Goal: Task Accomplishment & Management: Use online tool/utility

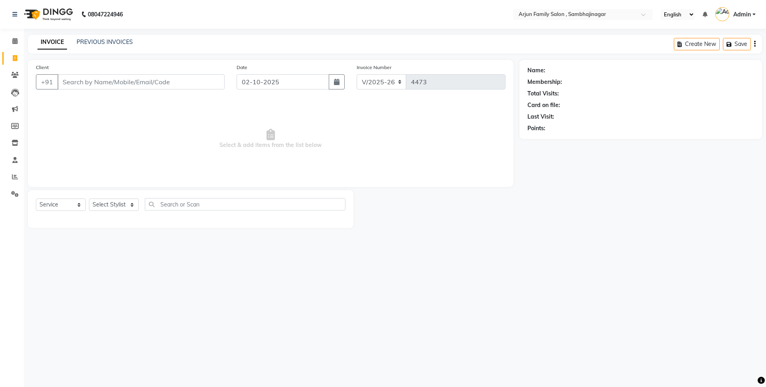
select select "6947"
select select "service"
click at [105, 81] on input "Client" at bounding box center [140, 81] width 167 height 15
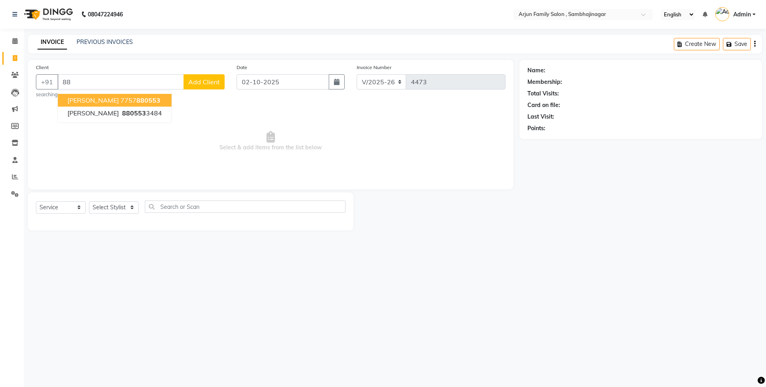
type input "8"
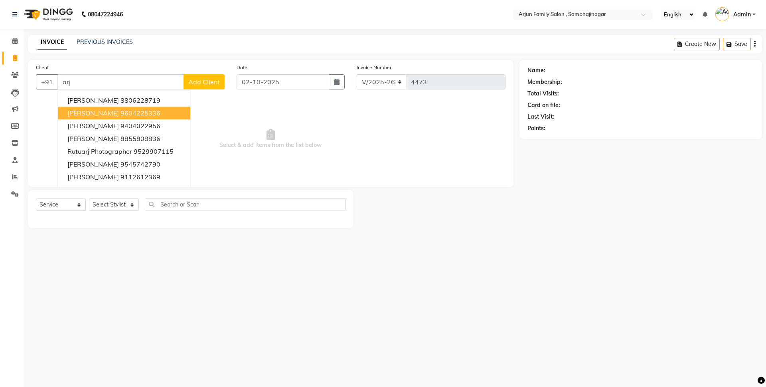
click at [96, 115] on span "[PERSON_NAME]" at bounding box center [92, 113] width 51 height 8
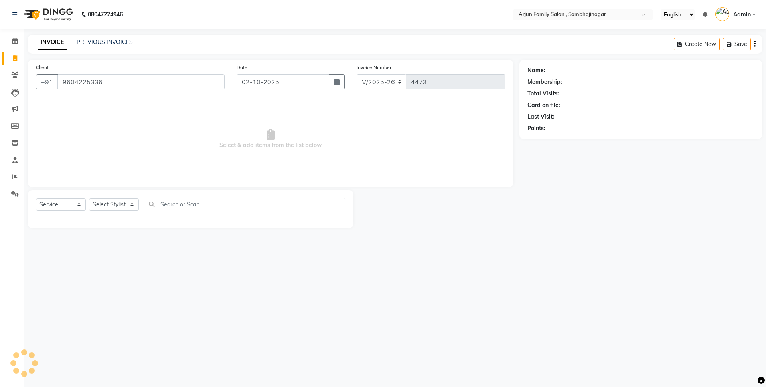
type input "9604225336"
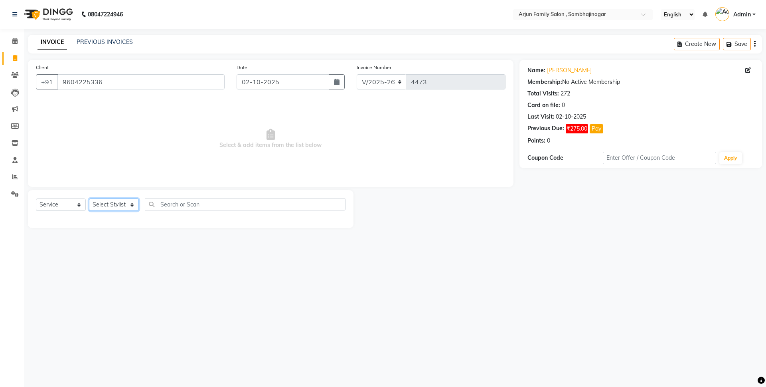
click at [121, 201] on select "Select Stylist arjun [PERSON_NAME] [PERSON_NAME] [PERSON_NAME] [PERSON_NAME]" at bounding box center [114, 204] width 50 height 12
select select "54806"
click at [89, 198] on select "Select Stylist arjun [PERSON_NAME] [PERSON_NAME] [PERSON_NAME] [PERSON_NAME]" at bounding box center [114, 204] width 50 height 12
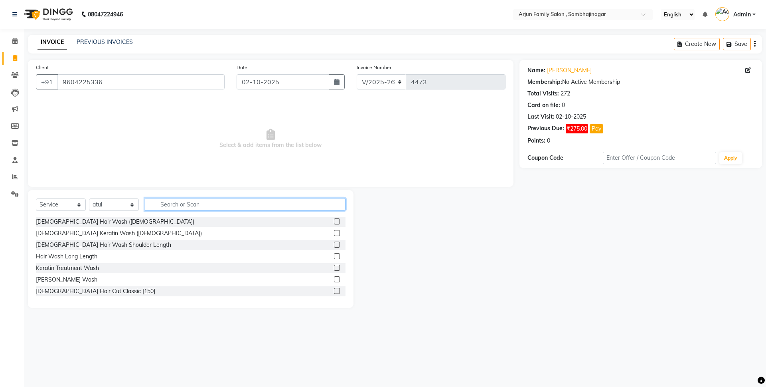
click at [194, 200] on input "text" at bounding box center [245, 204] width 201 height 12
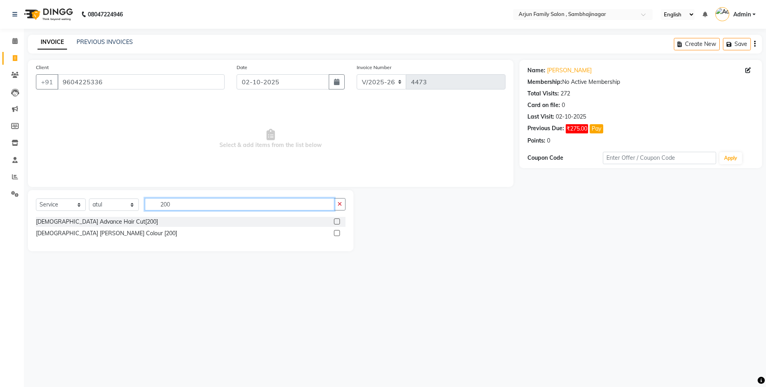
type input "200"
click at [338, 233] on label at bounding box center [337, 233] width 6 height 6
click at [338, 233] on input "checkbox" at bounding box center [336, 233] width 5 height 5
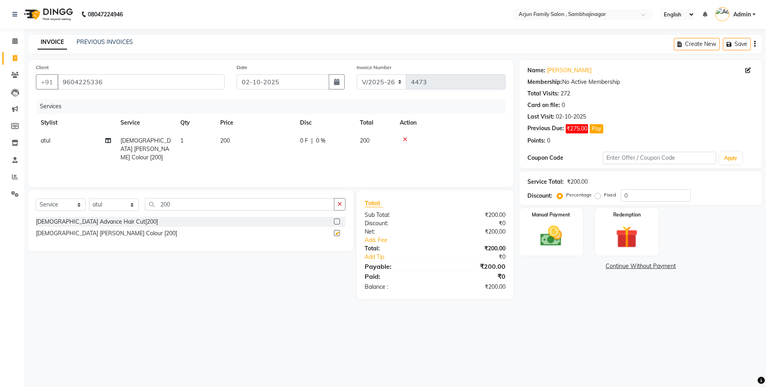
checkbox input "false"
click at [541, 225] on img at bounding box center [551, 236] width 37 height 26
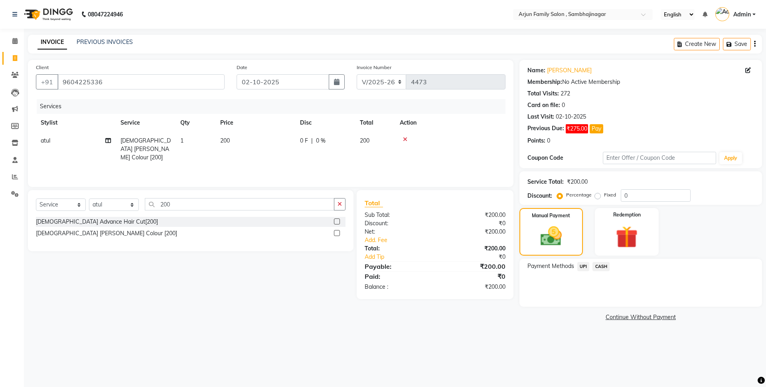
click at [601, 263] on span "CASH" at bounding box center [600, 266] width 17 height 9
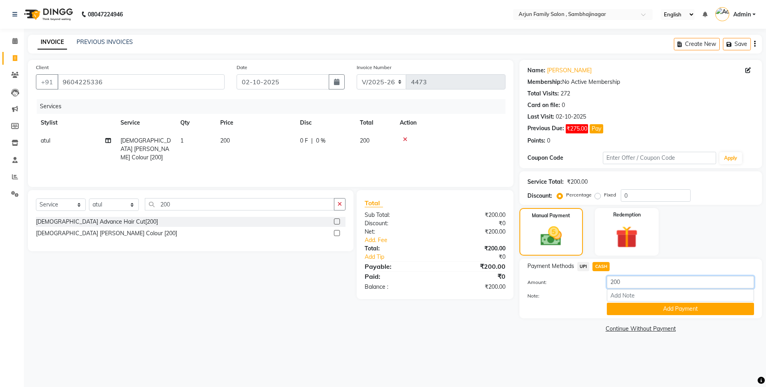
click at [638, 280] on input "200" at bounding box center [680, 282] width 147 height 12
click at [670, 311] on button "Add Payment" at bounding box center [680, 308] width 147 height 12
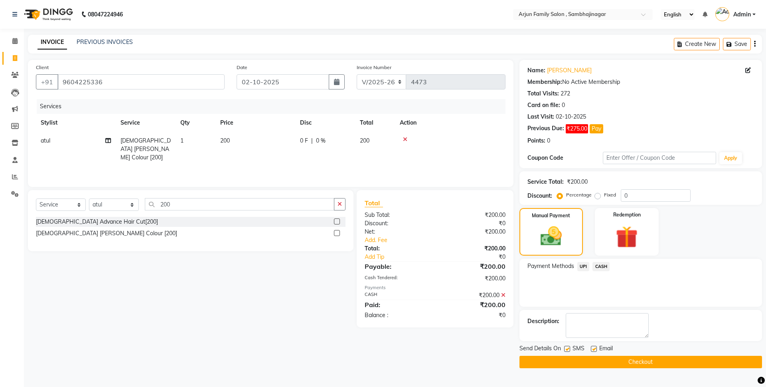
click at [598, 265] on span "CASH" at bounding box center [600, 266] width 17 height 9
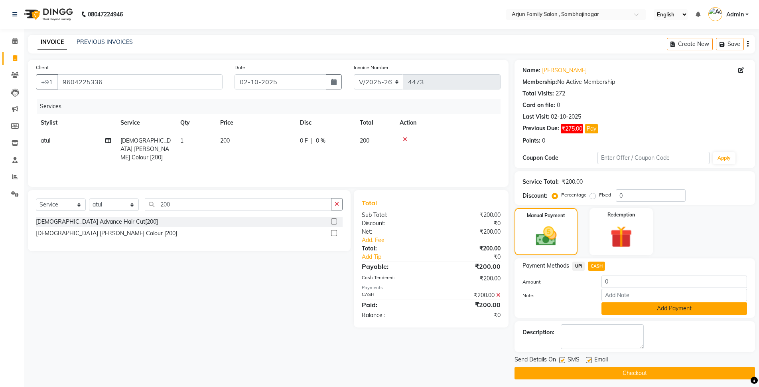
click at [650, 308] on button "Add Payment" at bounding box center [675, 308] width 146 height 12
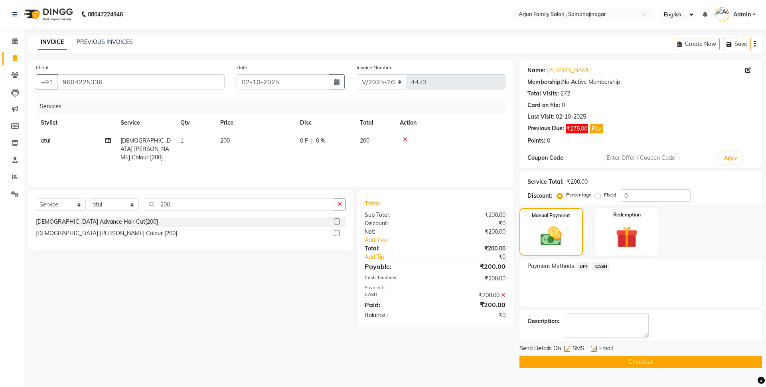
click at [638, 363] on button "Checkout" at bounding box center [640, 361] width 243 height 12
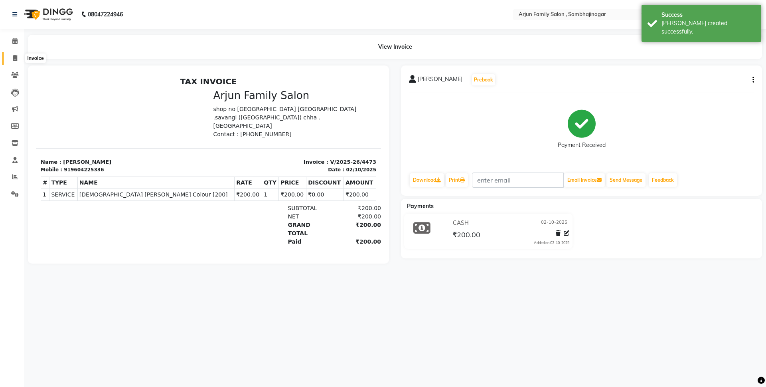
click at [11, 54] on span at bounding box center [15, 58] width 14 height 9
select select "6947"
select select "service"
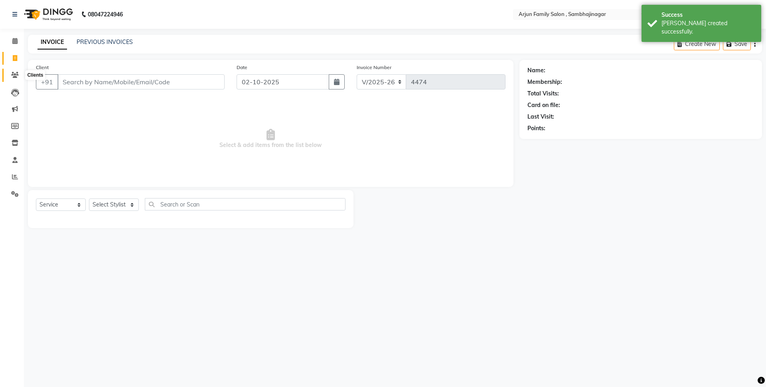
click at [12, 73] on icon at bounding box center [15, 75] width 8 height 6
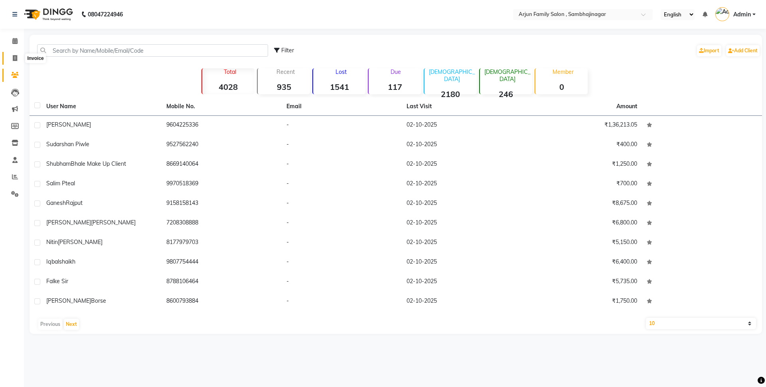
click at [12, 55] on span at bounding box center [15, 58] width 14 height 9
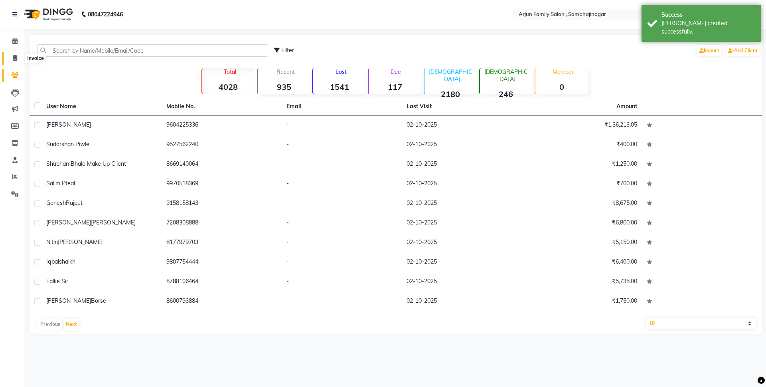
select select "service"
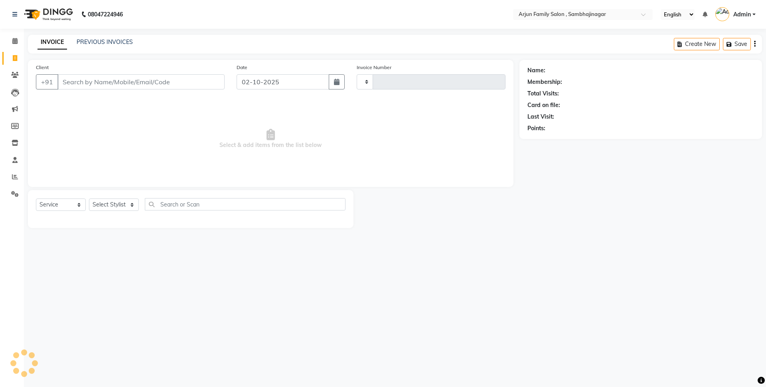
type input "4474"
select select "6947"
